Goal: Entertainment & Leisure: Consume media (video, audio)

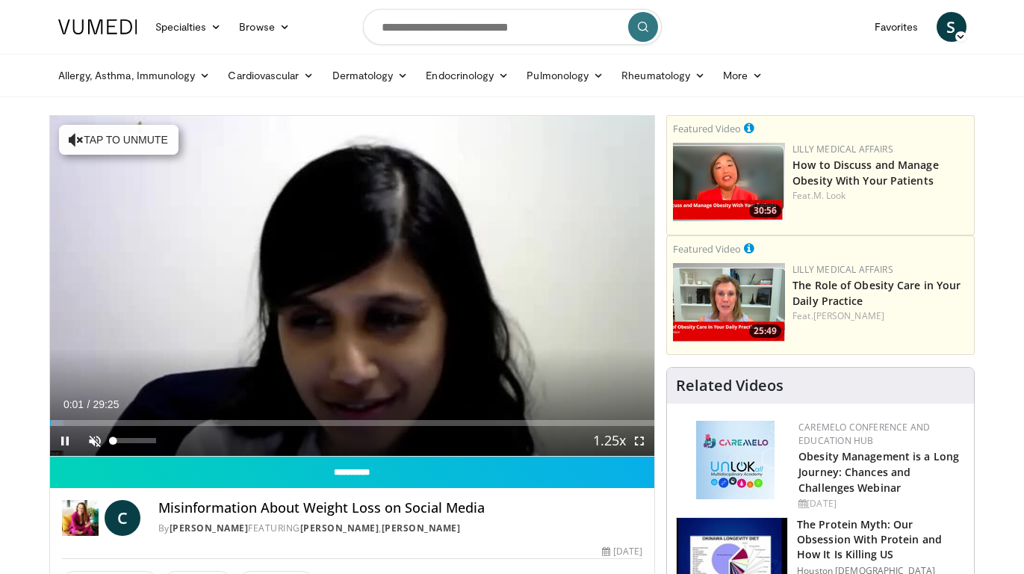
click at [99, 444] on span "Video Player" at bounding box center [95, 441] width 30 height 30
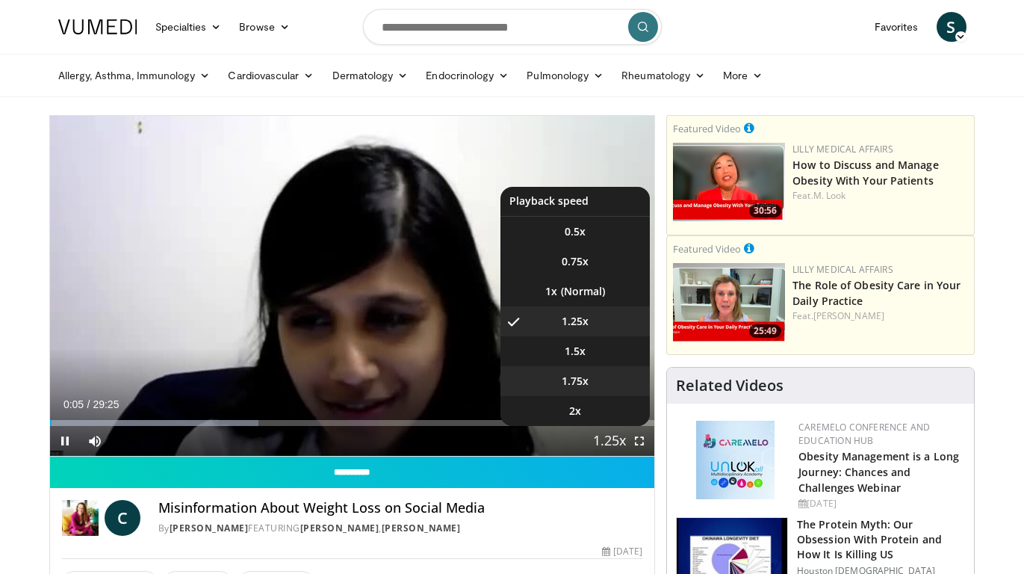
click at [598, 389] on li "1.75x" at bounding box center [575, 381] width 149 height 30
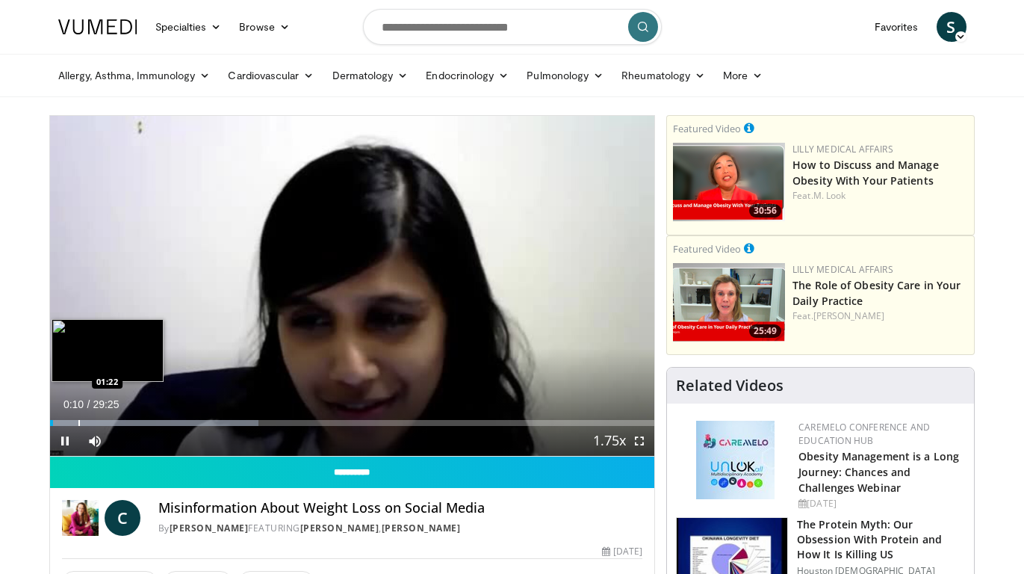
click at [78, 424] on div "Progress Bar" at bounding box center [78, 423] width 1 height 6
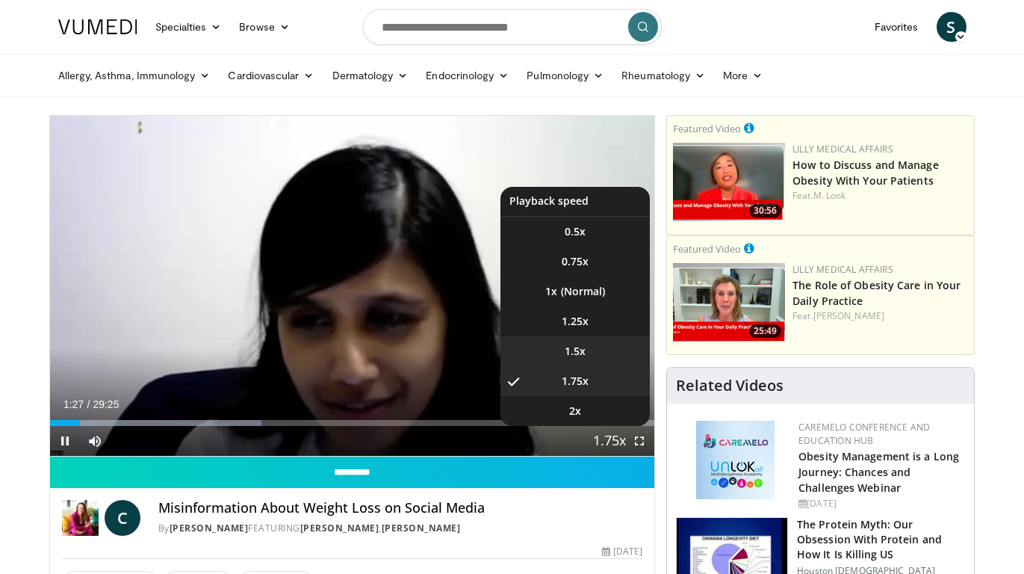
click at [608, 350] on li "1.5x" at bounding box center [575, 351] width 149 height 30
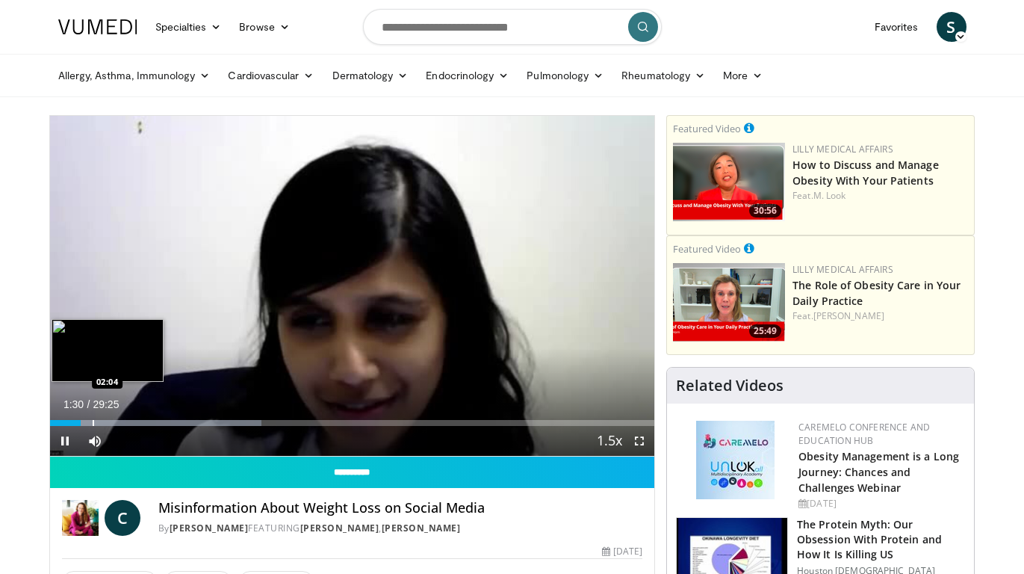
click at [93, 424] on div "Progress Bar" at bounding box center [93, 423] width 1 height 6
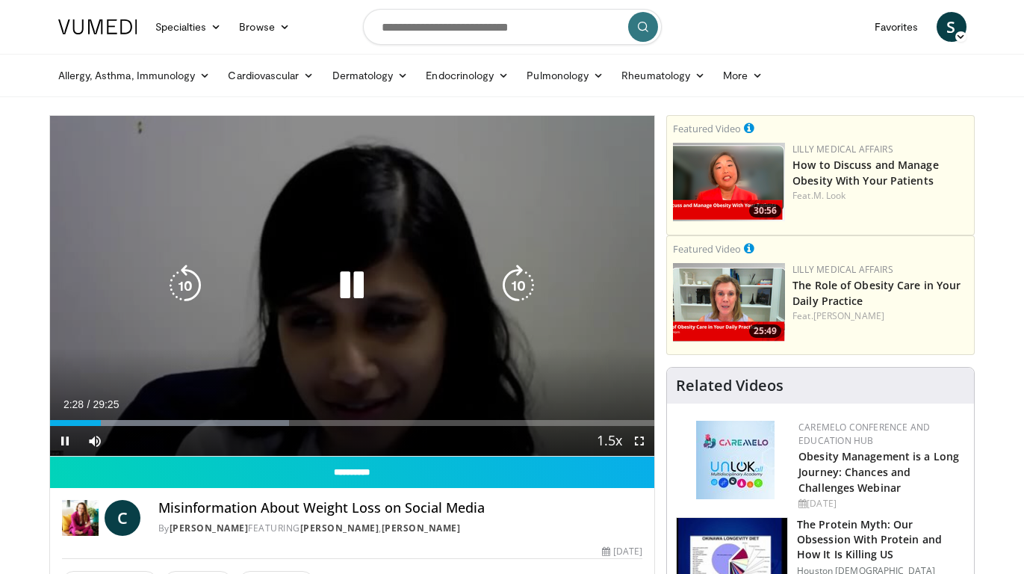
click at [356, 291] on icon "Video Player" at bounding box center [352, 285] width 42 height 42
click at [350, 289] on icon "Video Player" at bounding box center [352, 285] width 42 height 42
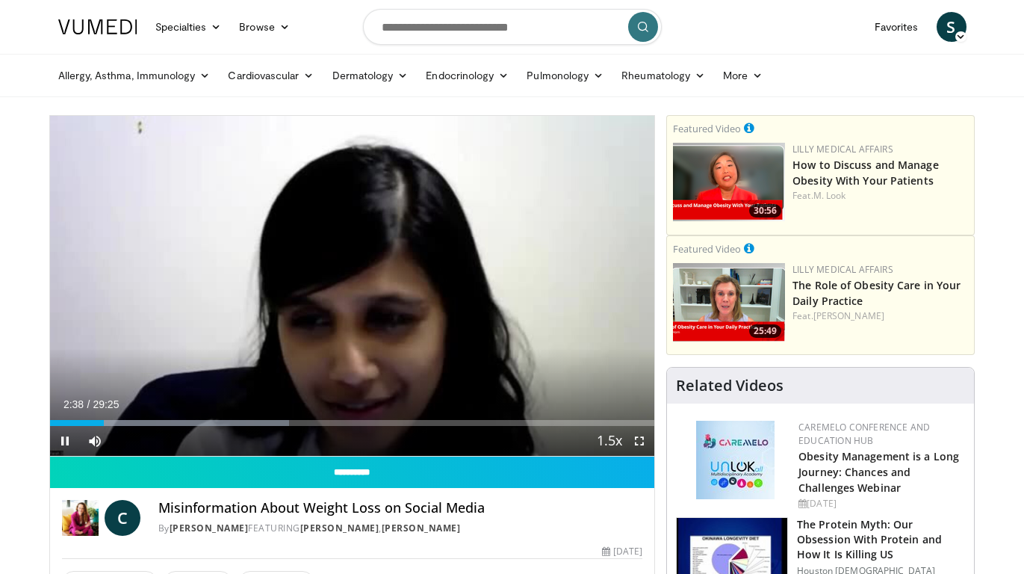
click at [64, 444] on div "10 seconds Tap to unmute" at bounding box center [352, 286] width 605 height 340
